Goal: Navigation & Orientation: Understand site structure

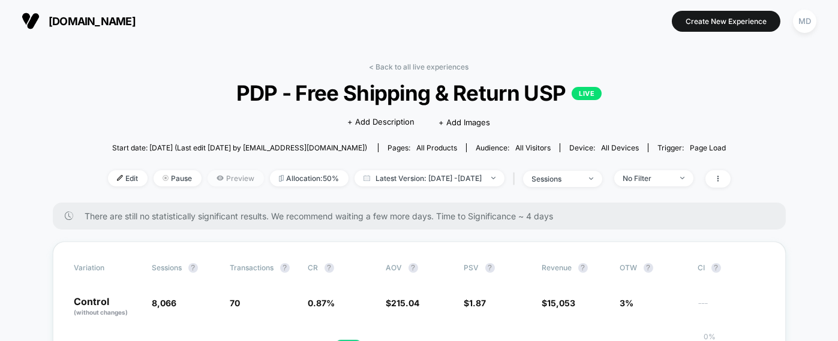
click at [208, 176] on span "Preview" at bounding box center [236, 178] width 56 height 16
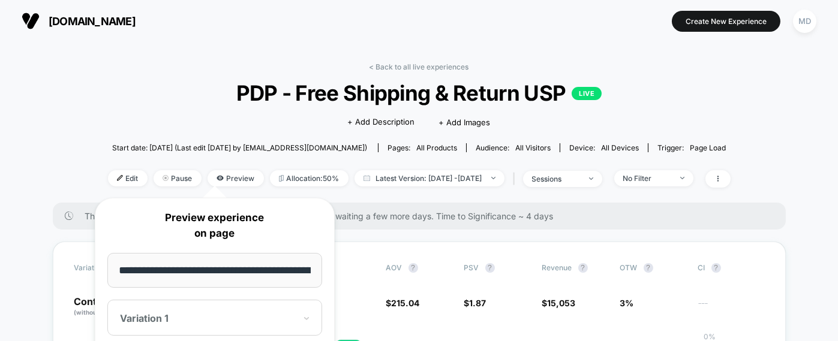
scroll to position [0, 398]
click at [165, 314] on div at bounding box center [207, 318] width 175 height 12
click at [260, 315] on div at bounding box center [207, 318] width 175 height 12
click at [233, 271] on input "**********" at bounding box center [214, 270] width 215 height 35
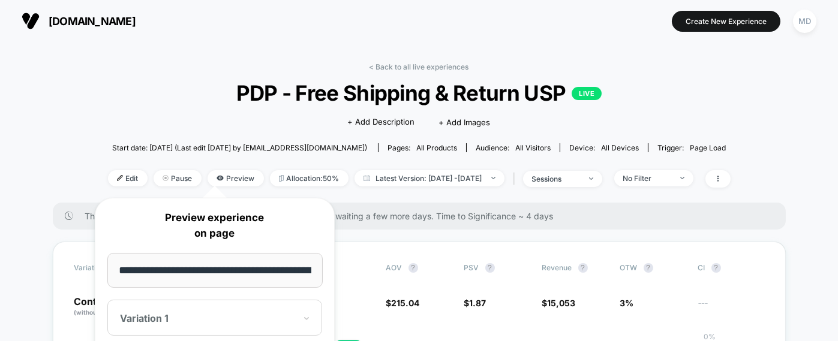
click at [233, 271] on input "**********" at bounding box center [214, 270] width 215 height 35
drag, startPoint x: 233, startPoint y: 271, endPoint x: 215, endPoint y: 260, distance: 21.0
click at [215, 260] on input "**********" at bounding box center [214, 270] width 215 height 35
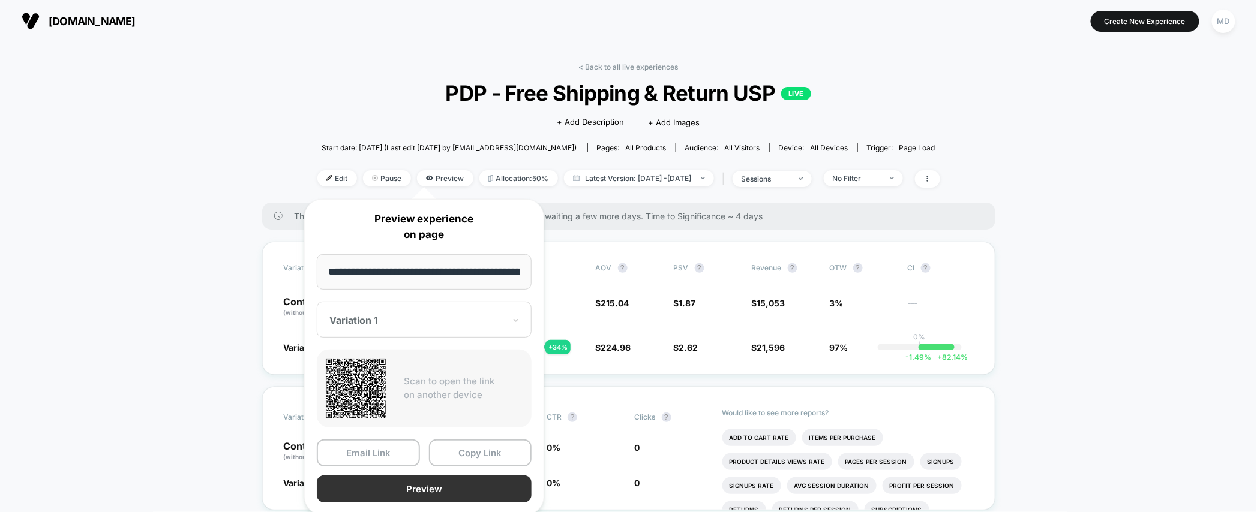
click at [406, 341] on button "Preview" at bounding box center [424, 489] width 215 height 27
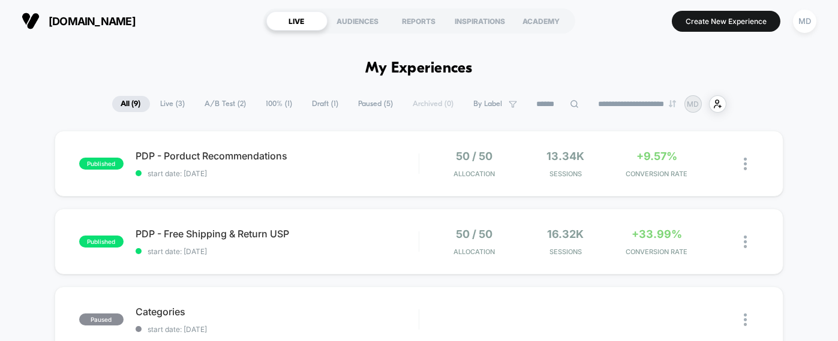
click at [348, 20] on div "AUDIENCES" at bounding box center [357, 20] width 61 height 19
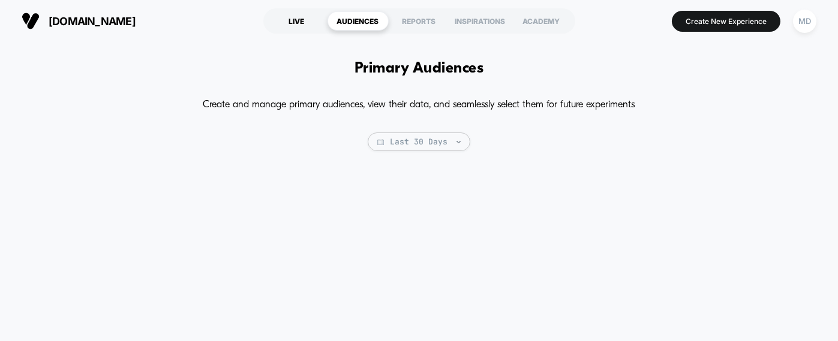
click at [298, 21] on div "LIVE" at bounding box center [296, 20] width 61 height 19
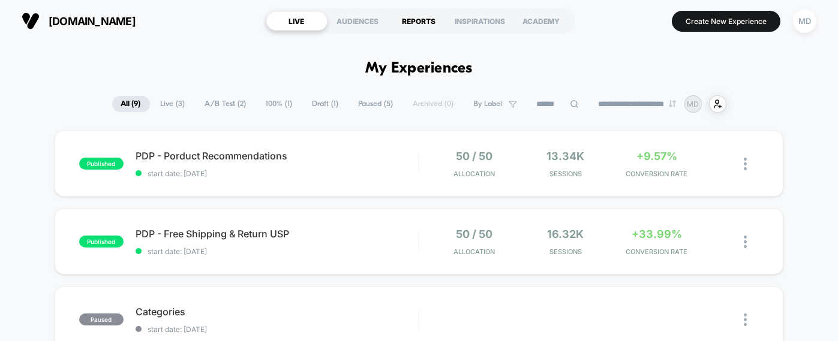
click at [425, 19] on div "REPORTS" at bounding box center [419, 20] width 61 height 19
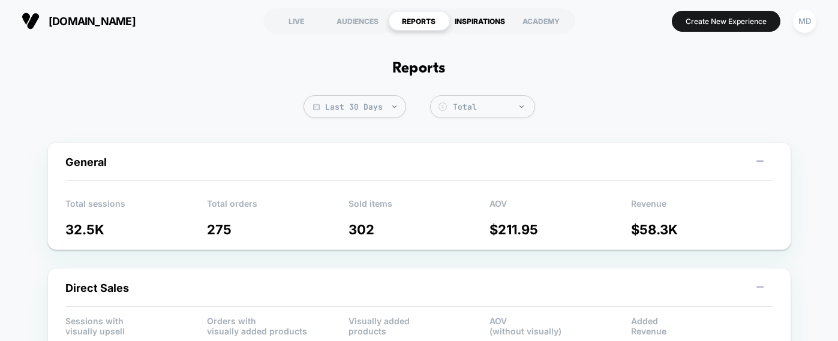
click at [478, 22] on div "INSPIRATIONS" at bounding box center [480, 20] width 61 height 19
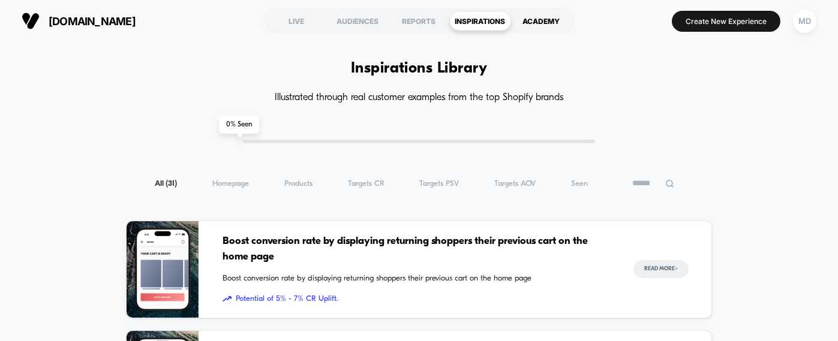
click at [542, 17] on div "ACADEMY" at bounding box center [541, 20] width 61 height 19
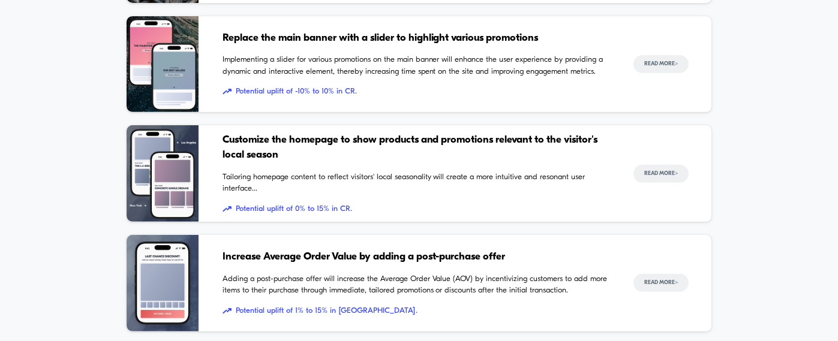
scroll to position [1282, 0]
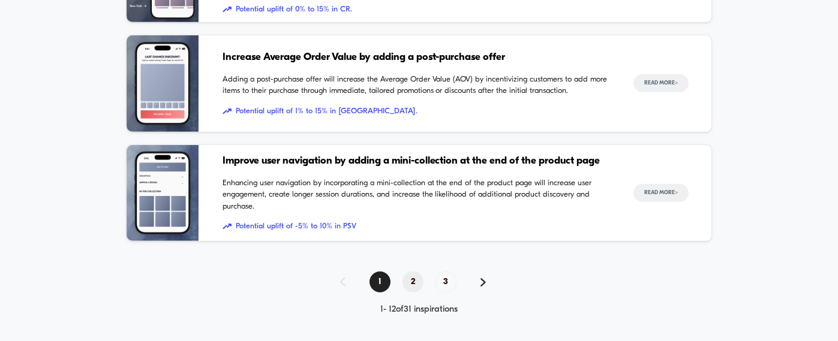
click at [414, 276] on span "2" at bounding box center [412, 282] width 21 height 21
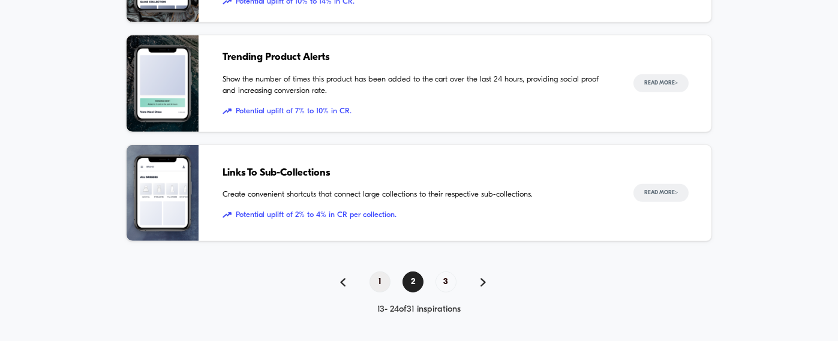
click at [380, 280] on span "1" at bounding box center [379, 282] width 21 height 21
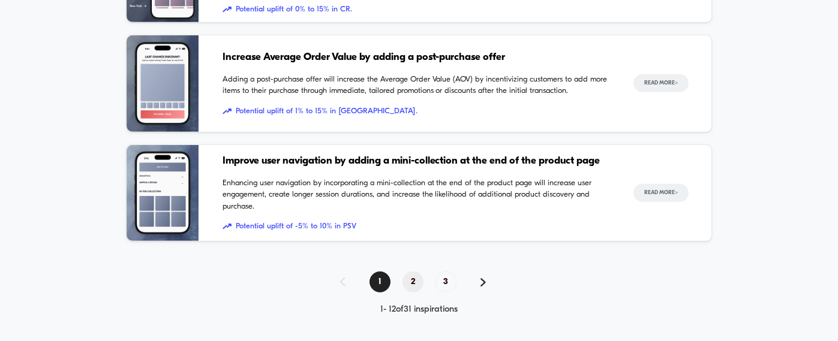
click at [411, 276] on span "2" at bounding box center [412, 282] width 21 height 21
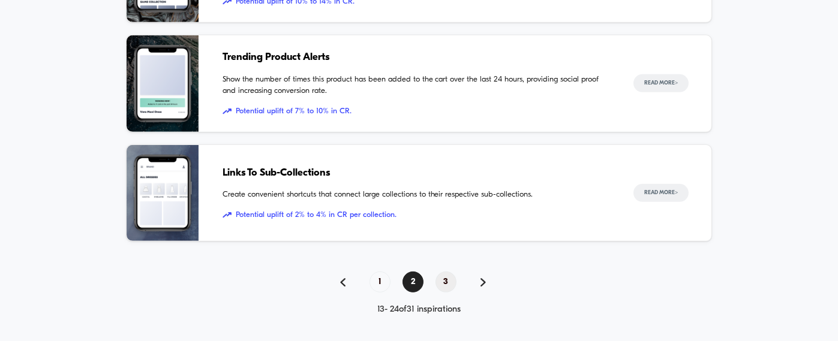
click at [444, 281] on span "3" at bounding box center [445, 282] width 21 height 21
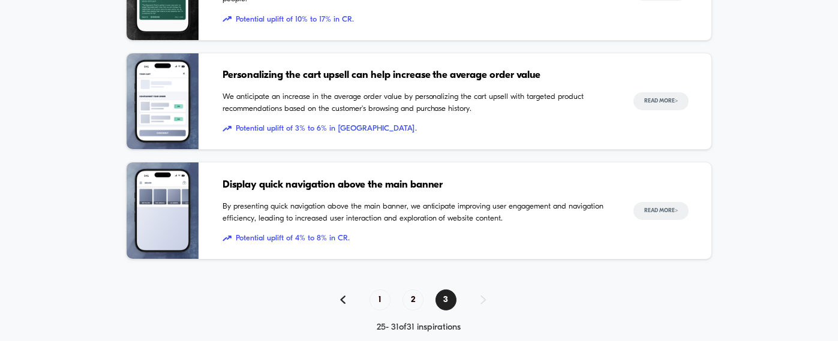
scroll to position [735, 0]
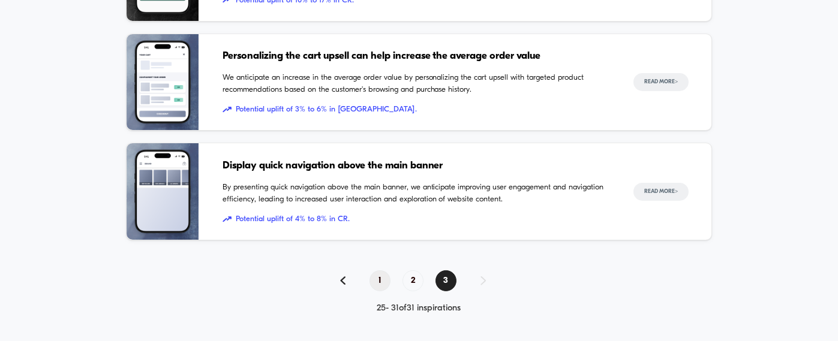
click at [383, 278] on span "1" at bounding box center [379, 281] width 21 height 21
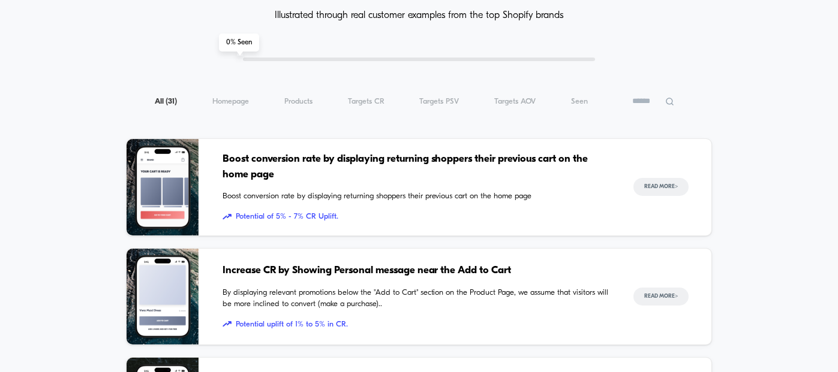
scroll to position [0, 0]
